Goal: Find specific page/section: Find specific page/section

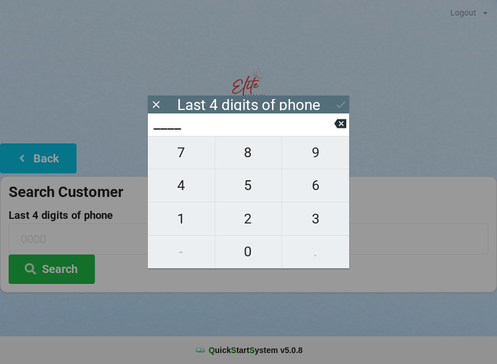
click at [337, 120] on button at bounding box center [340, 124] width 12 height 16
click at [182, 154] on span "7" at bounding box center [181, 152] width 67 height 24
type input "7___"
click at [58, 277] on button "Search" at bounding box center [52, 268] width 86 height 29
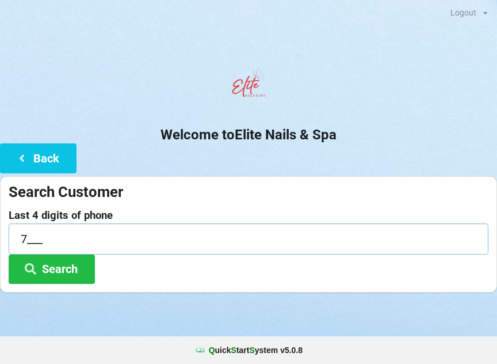
click at [49, 229] on input "7___" at bounding box center [249, 238] width 480 height 30
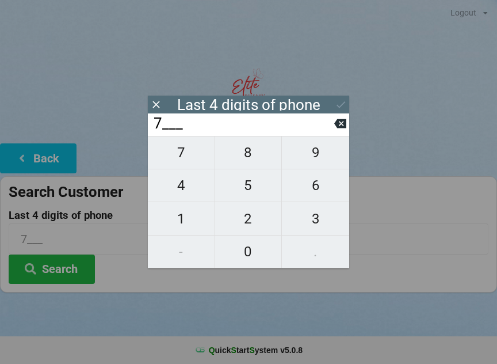
click at [341, 123] on icon at bounding box center [340, 123] width 12 height 9
type input "____"
click at [319, 223] on span "3" at bounding box center [315, 219] width 67 height 24
type input "3___"
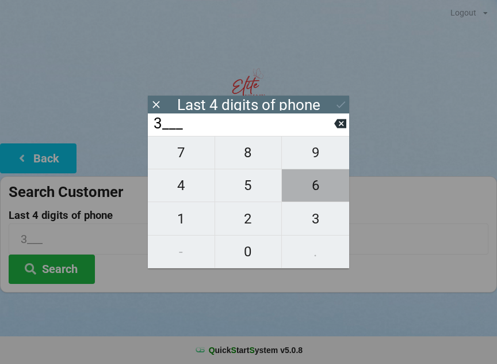
click at [318, 185] on span "6" at bounding box center [315, 185] width 67 height 24
type input "36__"
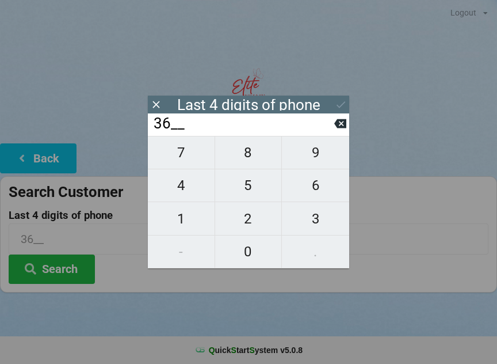
click at [325, 218] on span "3" at bounding box center [315, 219] width 67 height 24
type input "363_"
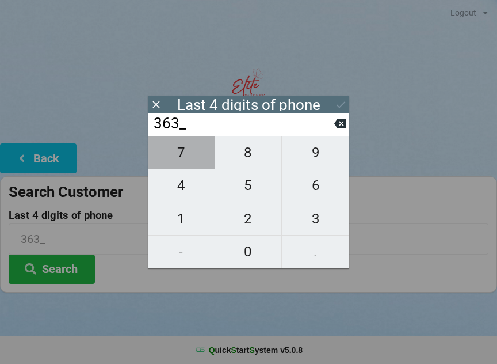
click at [190, 157] on span "7" at bounding box center [181, 152] width 67 height 24
type input "3637"
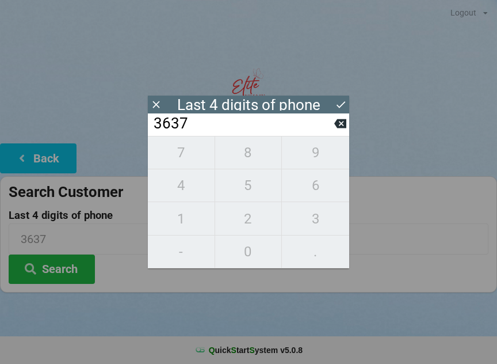
click at [59, 272] on button "Search" at bounding box center [52, 268] width 86 height 29
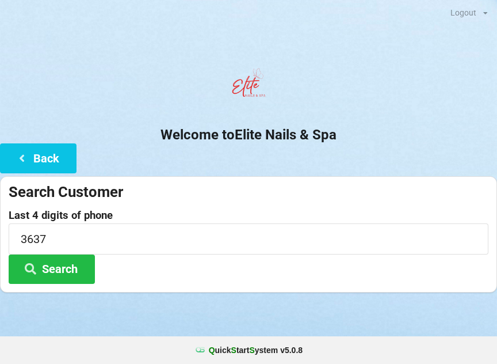
click at [49, 152] on button "Back" at bounding box center [38, 157] width 77 height 29
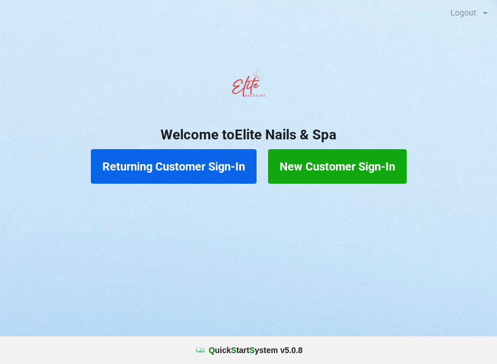
click at [200, 176] on button "Returning Customer Sign-In" at bounding box center [174, 166] width 166 height 35
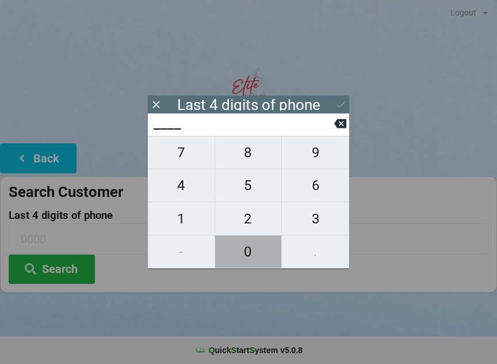
click at [254, 251] on span "0" at bounding box center [248, 251] width 67 height 24
type input "0___"
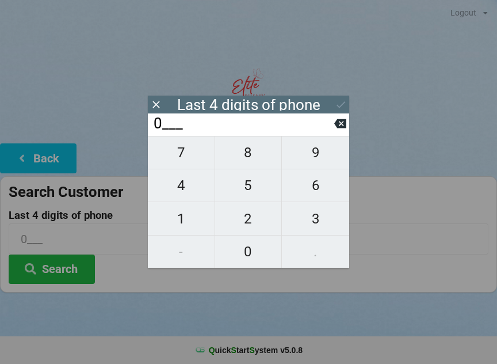
click at [252, 253] on span "0" at bounding box center [248, 251] width 67 height 24
type input "00__"
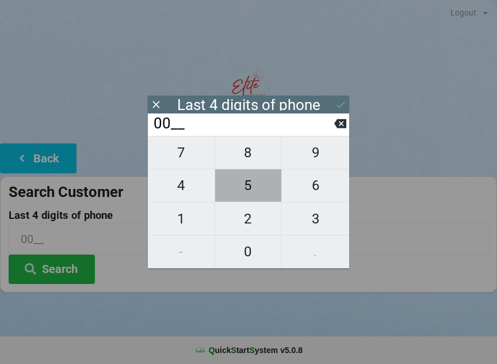
click at [246, 192] on span "5" at bounding box center [248, 185] width 67 height 24
type input "005_"
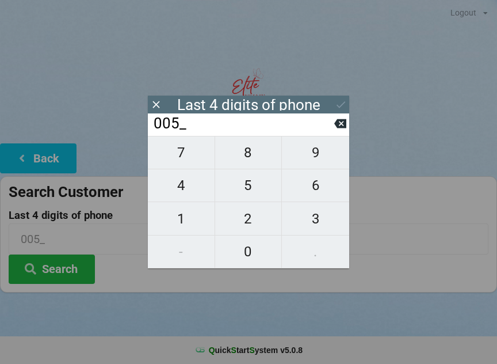
click at [184, 189] on span "4" at bounding box center [181, 185] width 67 height 24
type input "0054"
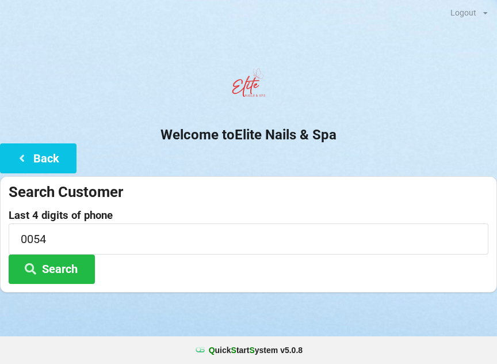
click at [65, 265] on button "Search" at bounding box center [52, 268] width 86 height 29
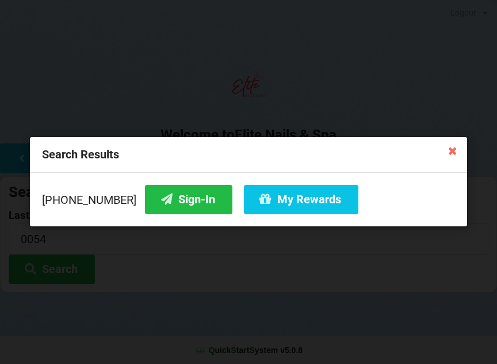
click at [170, 200] on button "Sign-In" at bounding box center [188, 199] width 87 height 29
